Goal: Information Seeking & Learning: Learn about a topic

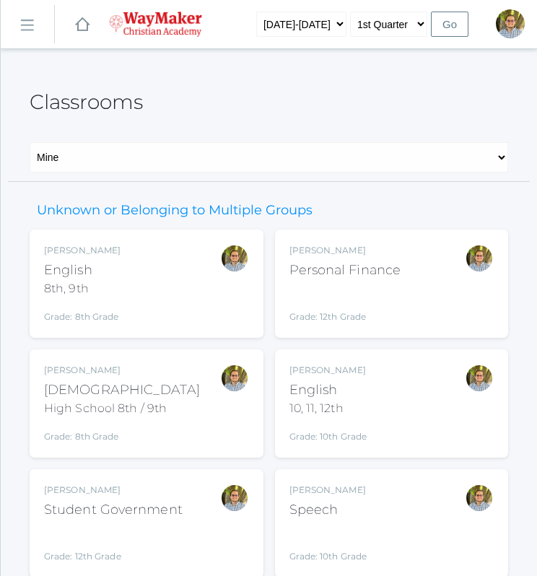
click at [208, 394] on div "Kylen Braileanu Bible High School 8th / 9th Grade: 8th Grade HSBIBLE" at bounding box center [146, 403] width 205 height 79
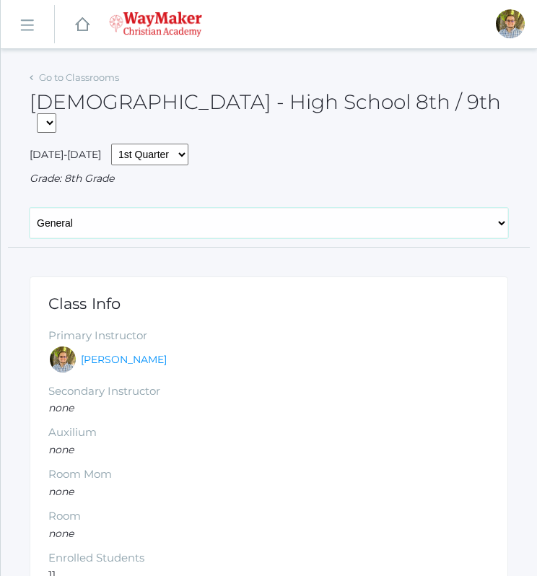
click at [219, 208] on select "General Attendance Attd Summary Gradebook Lesson Plans Students Contacts Schedu…" at bounding box center [269, 223] width 478 height 30
select select "/classrooms/2530/lesson_plans?term=1"
click at [30, 208] on select "General Attendance Attd Summary Gradebook Lesson Plans Students Contacts Schedu…" at bounding box center [269, 223] width 478 height 30
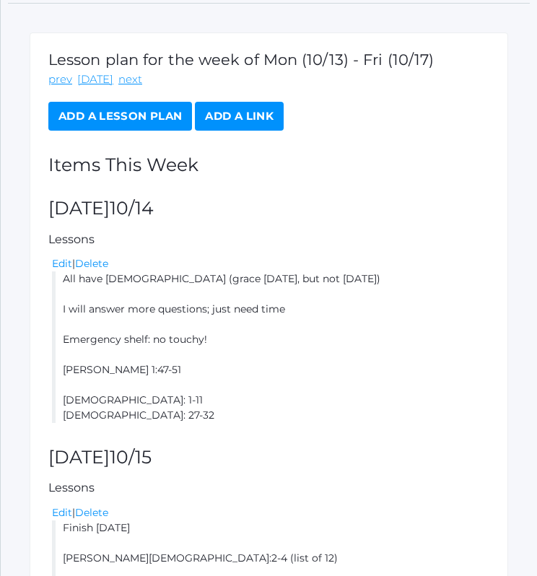
scroll to position [253, 0]
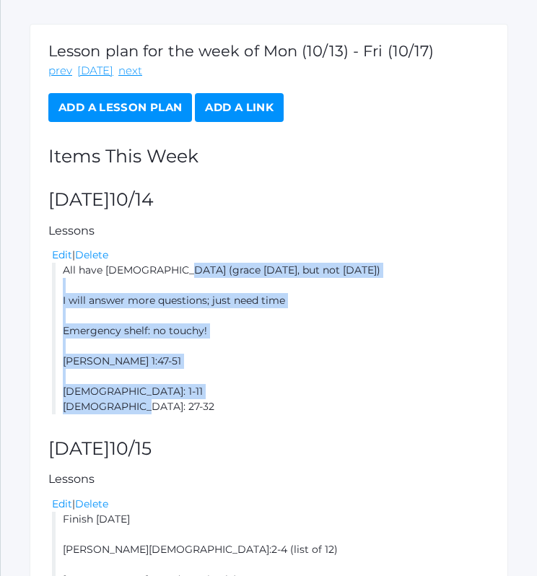
drag, startPoint x: 61, startPoint y: 247, endPoint x: 171, endPoint y: 381, distance: 172.7
click at [171, 381] on li "All have Bible (grace today, but not tomorrow) I will answer more questions; ju…" at bounding box center [270, 339] width 437 height 152
copy li "All have Bible (grace today, but not tomorrow) I will answer more questions; ju…"
click at [298, 279] on li "All have Bible (grace today, but not tomorrow) I will answer more questions; ju…" at bounding box center [270, 339] width 437 height 152
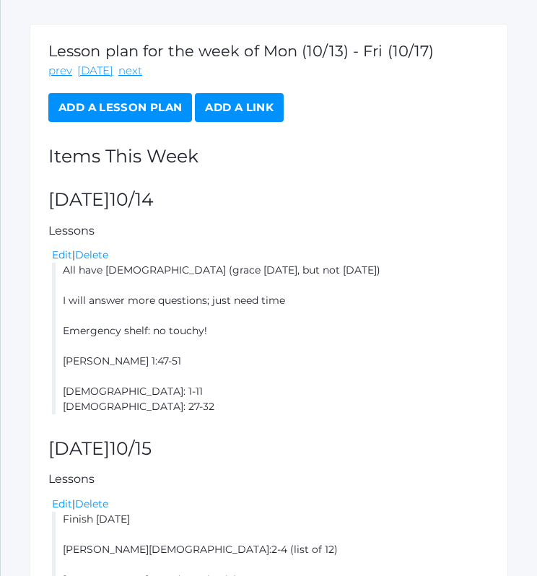
scroll to position [0, 0]
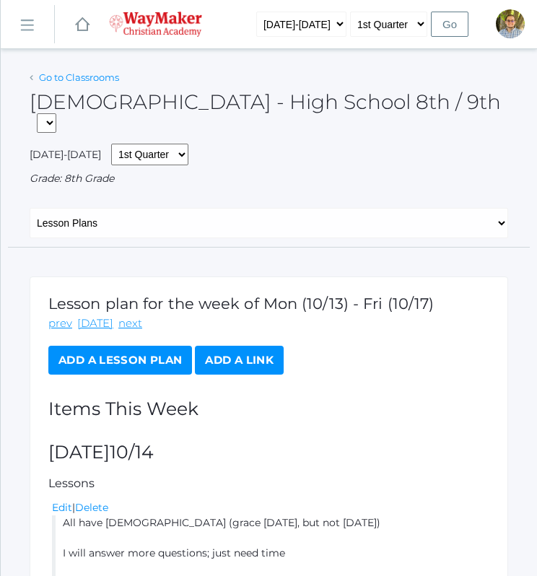
click at [107, 79] on link "Go to Classrooms" at bounding box center [79, 77] width 80 height 12
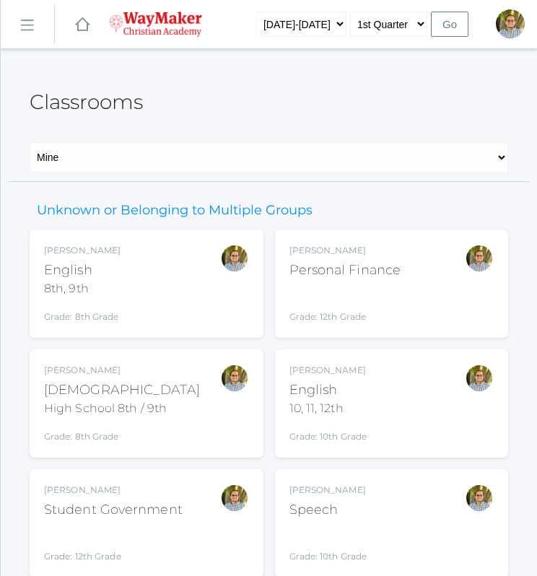
click at [160, 286] on div "Kylen Braileanu English 8th, 9th Grade: 8th Grade 08ENGLISH" at bounding box center [146, 283] width 205 height 79
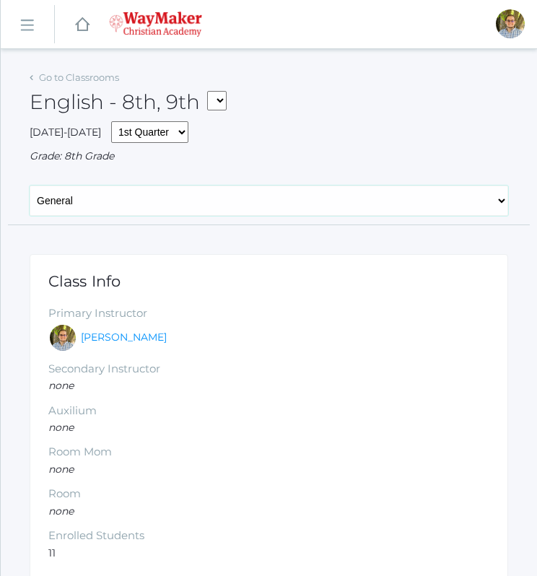
click at [211, 211] on select "General Attendance Attd Summary Gradebook Lesson Plans Students Contacts Schedu…" at bounding box center [269, 200] width 478 height 30
select select "/classrooms/2528/lesson_plans?term=1"
click at [30, 185] on select "General Attendance Attd Summary Gradebook Lesson Plans Students Contacts Schedu…" at bounding box center [269, 200] width 478 height 30
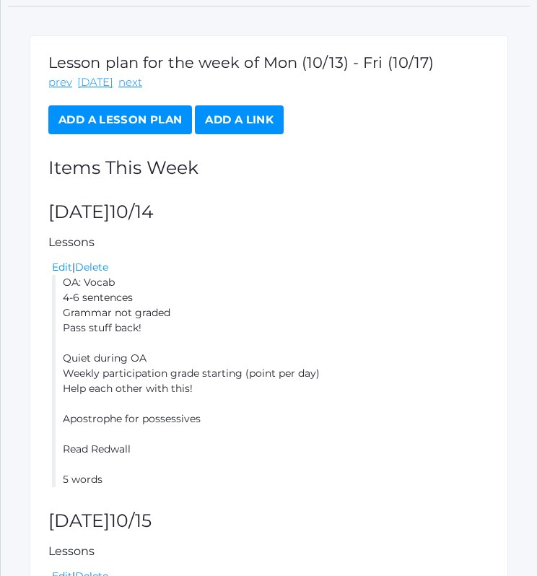
scroll to position [268, 0]
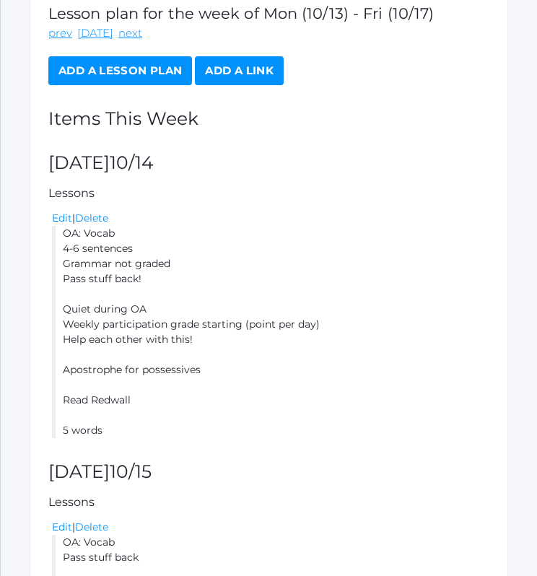
drag, startPoint x: 66, startPoint y: 234, endPoint x: 130, endPoint y: 432, distance: 207.9
click at [130, 432] on li "OA: Vocab 4-6 sentences Grammar not graded Pass stuff back! Quiet during OA Wee…" at bounding box center [270, 332] width 437 height 212
copy li "OA: Vocab 4-6 sentences Grammar not graded Pass stuff back! Quiet during OA Wee…"
click at [429, 232] on li "OA: Vocab 4-6 sentences Grammar not graded Pass stuff back! Quiet during OA Wee…" at bounding box center [270, 332] width 437 height 212
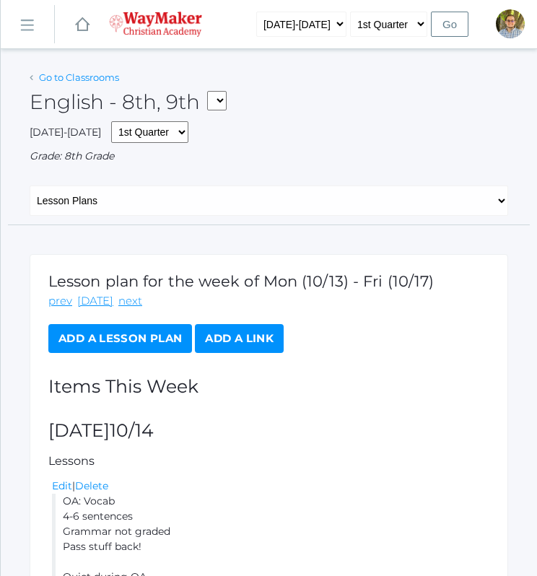
click at [91, 79] on link "Go to Classrooms" at bounding box center [79, 77] width 80 height 12
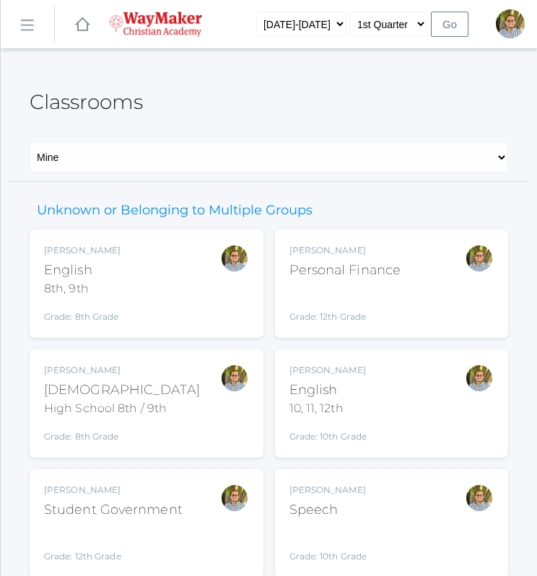
click at [354, 411] on div "10, 11, 12th" at bounding box center [328, 408] width 78 height 17
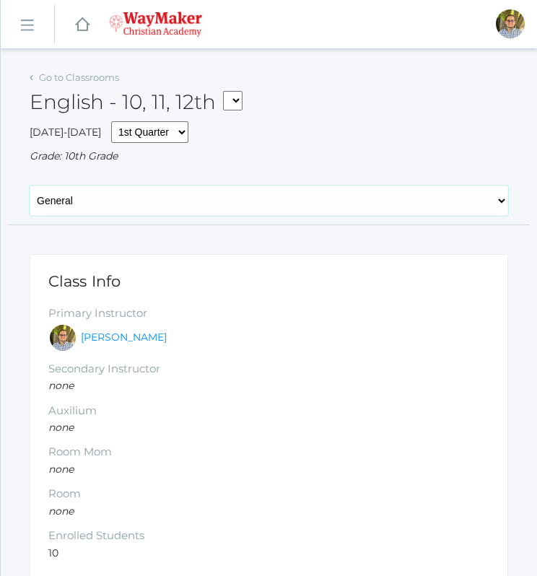
click at [205, 205] on select "General Attendance Attd Summary Gradebook Lesson Plans Students Contacts Schedu…" at bounding box center [269, 200] width 478 height 30
select select "/classrooms/2527/lesson_plans?term=1"
click at [30, 185] on select "General Attendance Attd Summary Gradebook Lesson Plans Students Contacts Schedu…" at bounding box center [269, 200] width 478 height 30
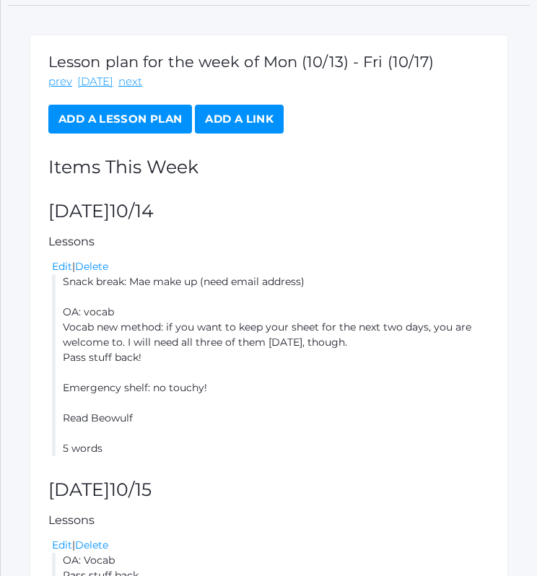
scroll to position [221, 0]
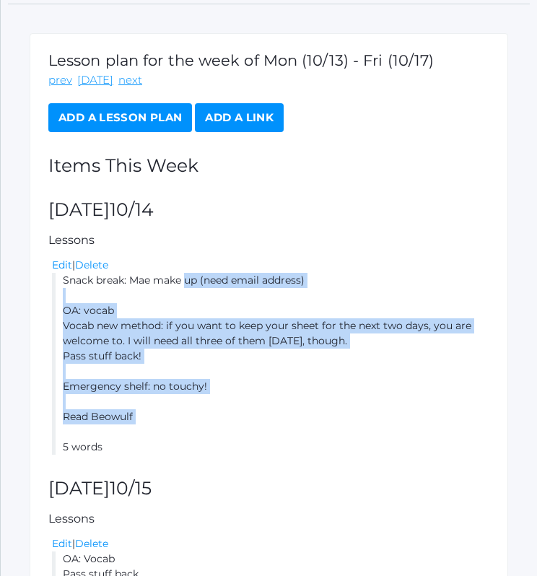
drag, startPoint x: 61, startPoint y: 281, endPoint x: 128, endPoint y: 439, distance: 171.0
click at [128, 439] on li "Snack break: Mae make up (need email address) OA: vocab Vocab new method: if yo…" at bounding box center [270, 364] width 437 height 182
drag, startPoint x: 128, startPoint y: 439, endPoint x: 112, endPoint y: 412, distance: 31.1
click at [112, 412] on li "Snack break: Mae make up (need email address) OA: vocab Vocab new method: if yo…" at bounding box center [270, 364] width 437 height 182
click at [66, 286] on li "Snack break: Mae make up (need email address) OA: vocab Vocab new method: if yo…" at bounding box center [270, 364] width 437 height 182
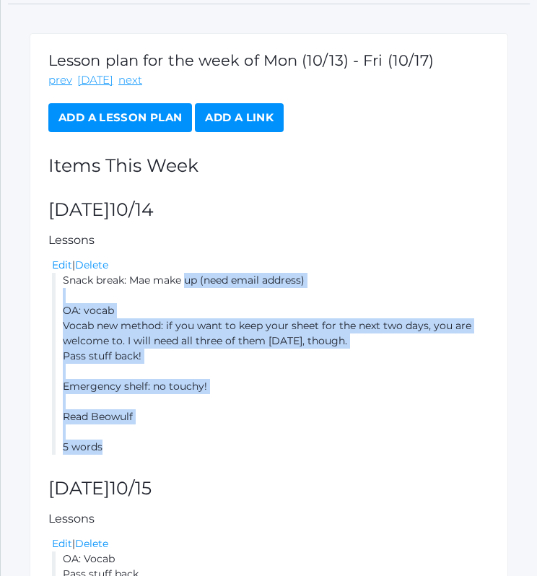
drag, startPoint x: 63, startPoint y: 278, endPoint x: 115, endPoint y: 439, distance: 169.8
click at [115, 439] on li "Snack break: Mae make up (need email address) OA: vocab Vocab new method: if yo…" at bounding box center [270, 364] width 437 height 182
copy li "Snack break: Mae make up (need email address) OA: vocab Vocab new method: if yo…"
click at [395, 405] on li "Snack break: Mae make up (need email address) OA: vocab Vocab new method: if yo…" at bounding box center [270, 364] width 437 height 182
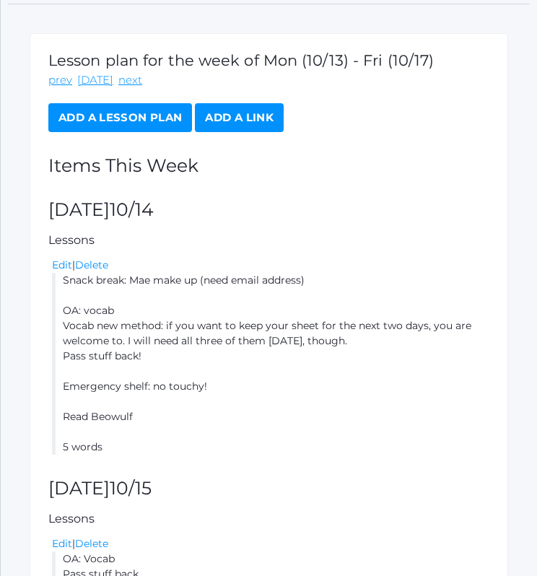
scroll to position [0, 0]
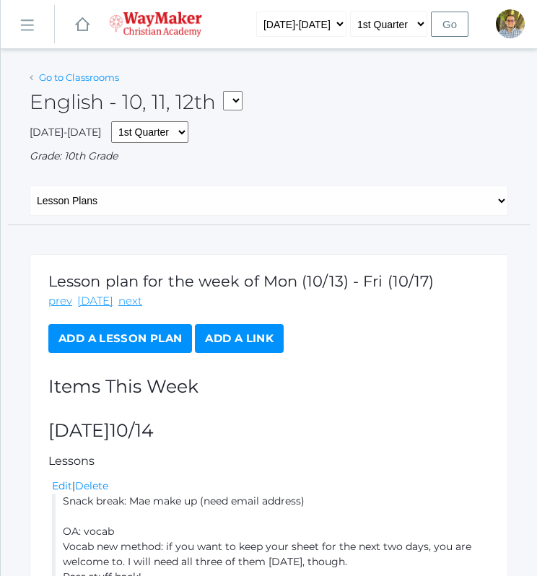
click at [84, 77] on link "Go to Classrooms" at bounding box center [79, 77] width 80 height 12
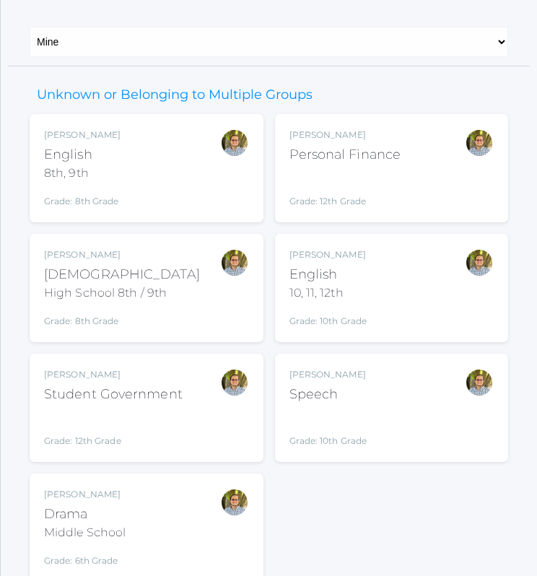
scroll to position [118, 0]
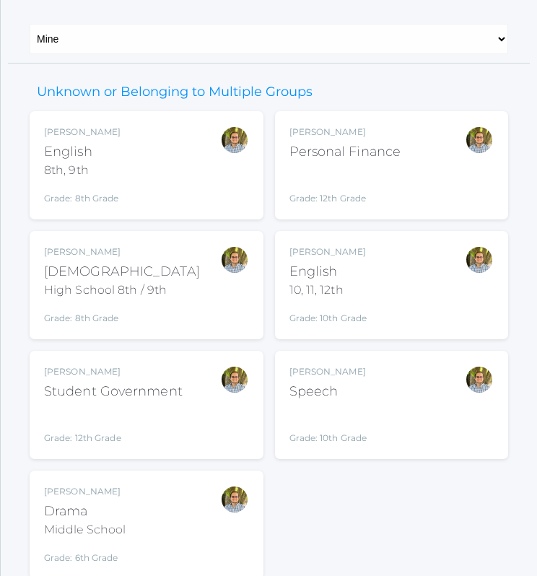
click at [439, 418] on div "Kylen Braileanu Speech Grade: 10th Grade SPEECH" at bounding box center [391, 404] width 205 height 79
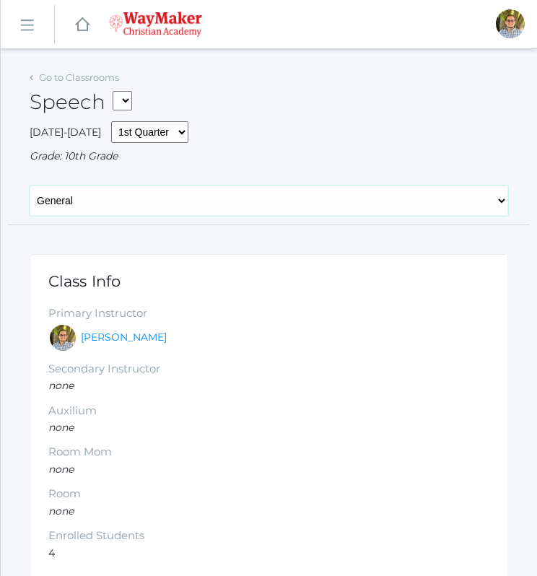
click at [180, 207] on select "General Attendance Attd Summary Gradebook Lesson Plans Students Contacts Schedu…" at bounding box center [269, 200] width 478 height 30
select select "/classrooms/2511/lesson_plans?term=1"
click at [30, 185] on select "General Attendance Attd Summary Gradebook Lesson Plans Students Contacts Schedu…" at bounding box center [269, 200] width 478 height 30
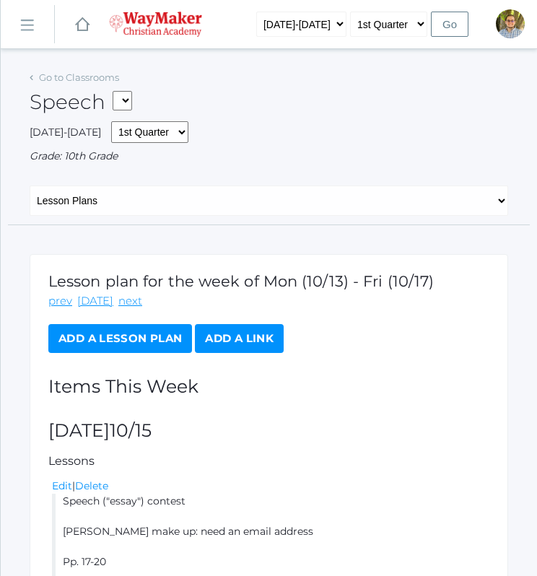
click at [339, 165] on div "Go to Classrooms Speech FINANCE - Personal Finance SG - Student Government THEA…" at bounding box center [269, 146] width 478 height 158
click at [74, 73] on link "Go to Classrooms" at bounding box center [79, 77] width 80 height 12
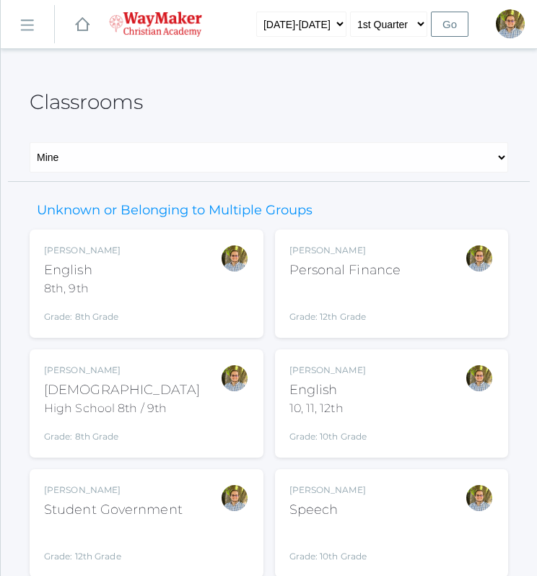
scroll to position [171, 0]
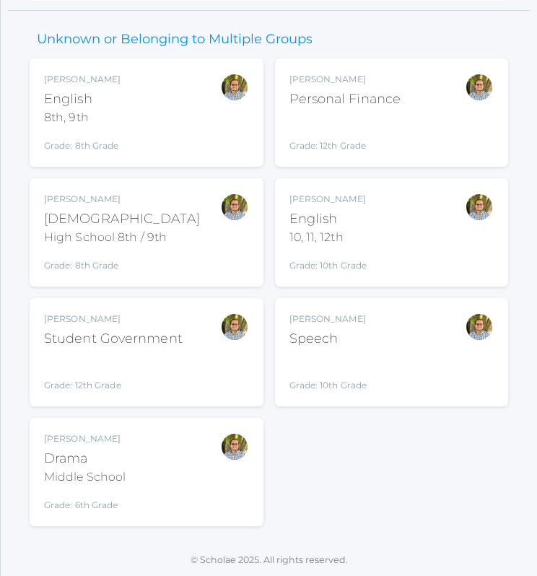
click at [227, 484] on div at bounding box center [234, 471] width 29 height 79
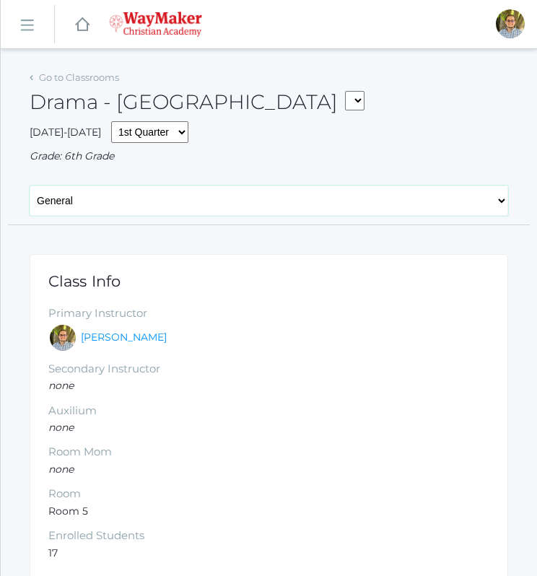
click at [260, 195] on select "General Attendance Attd Summary Gradebook Lesson Plans Students Contacts Schedu…" at bounding box center [269, 200] width 478 height 30
select select "/classrooms/2547/lesson_plans?term=1"
click at [30, 185] on select "General Attendance Attd Summary Gradebook Lesson Plans Students Contacts Schedu…" at bounding box center [269, 200] width 478 height 30
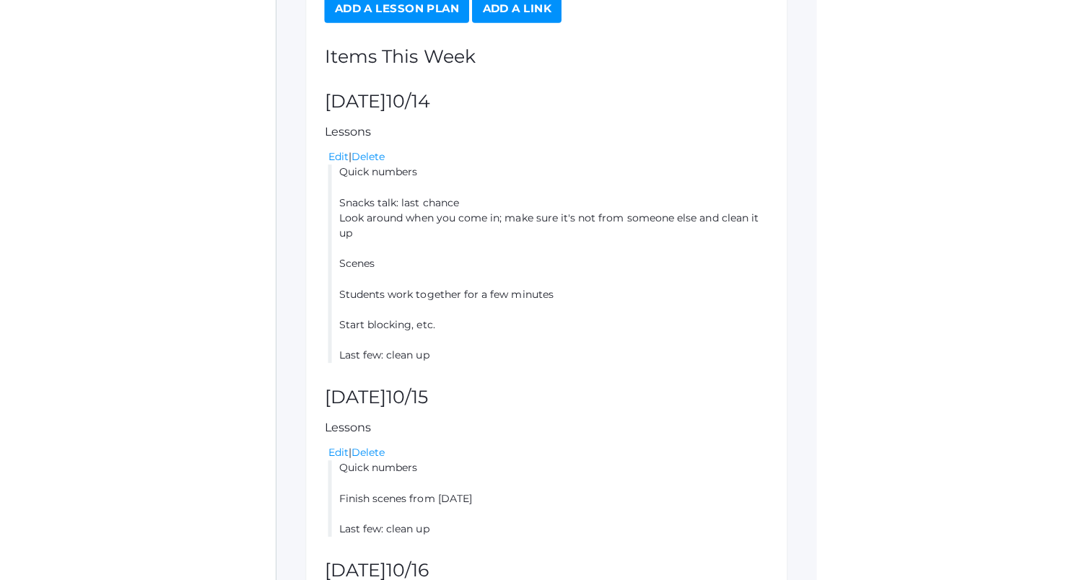
scroll to position [346, 0]
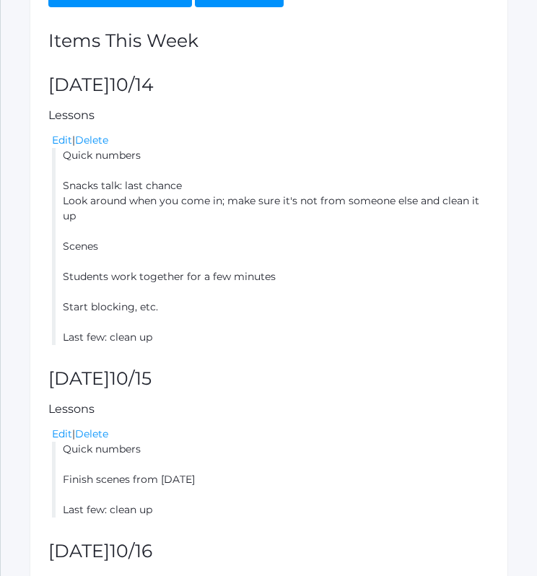
drag, startPoint x: 63, startPoint y: 154, endPoint x: 179, endPoint y: 341, distance: 219.6
click at [179, 341] on li "Quick numbers Snacks talk: last chance Look around when you come in; make sure …" at bounding box center [270, 246] width 437 height 197
copy li "Quick numbers Snacks talk: last chance Look around when you come in; make sure …"
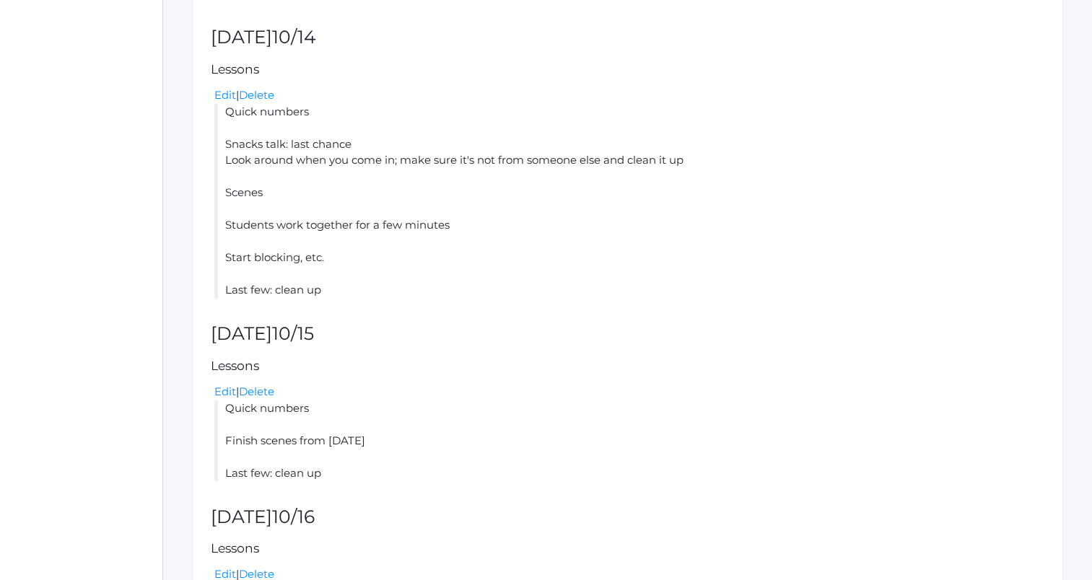
click at [536, 146] on li "Quick numbers Snacks talk: last chance Look around when you come in; make sure …" at bounding box center [629, 201] width 830 height 195
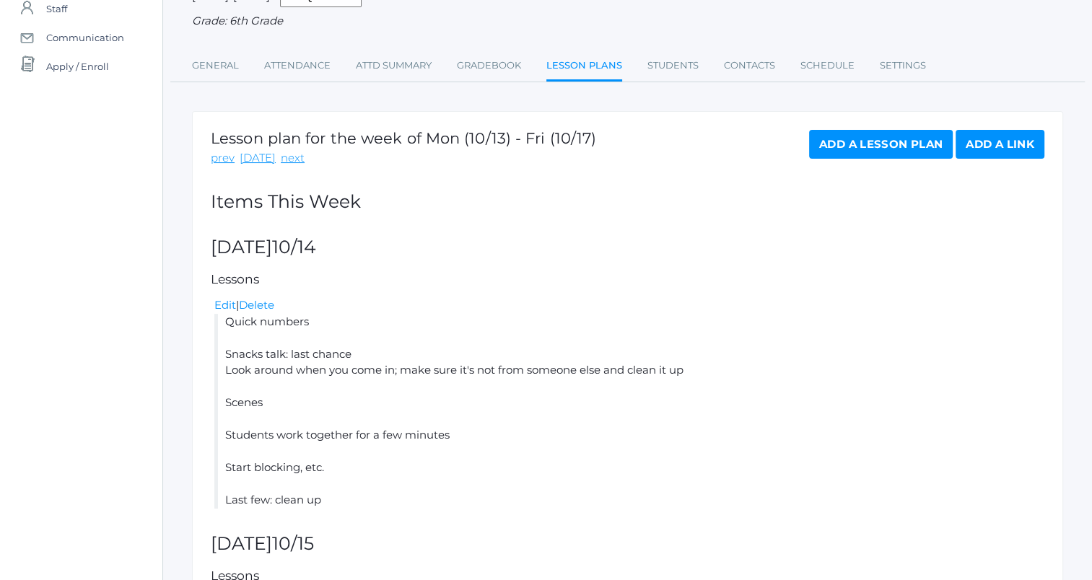
scroll to position [153, 0]
